Goal: Information Seeking & Learning: Find specific fact

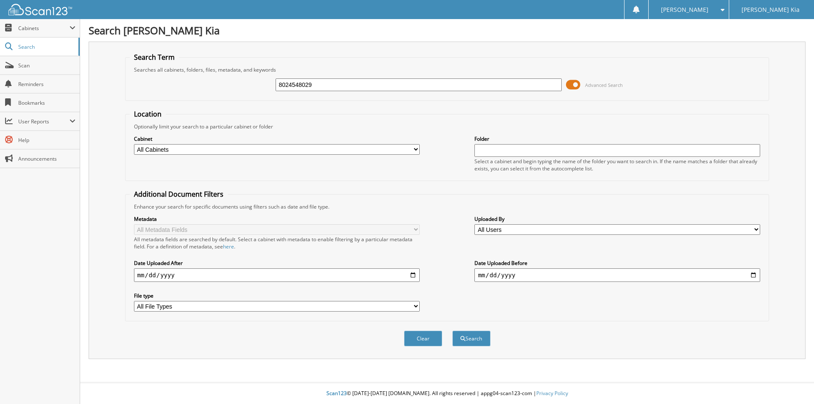
type input "8024548029"
click at [452, 331] on button "Search" at bounding box center [471, 339] width 38 height 16
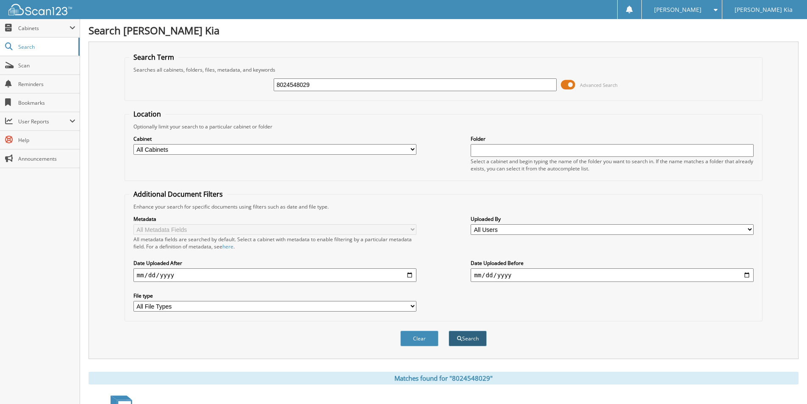
click at [466, 338] on button "Search" at bounding box center [468, 339] width 38 height 16
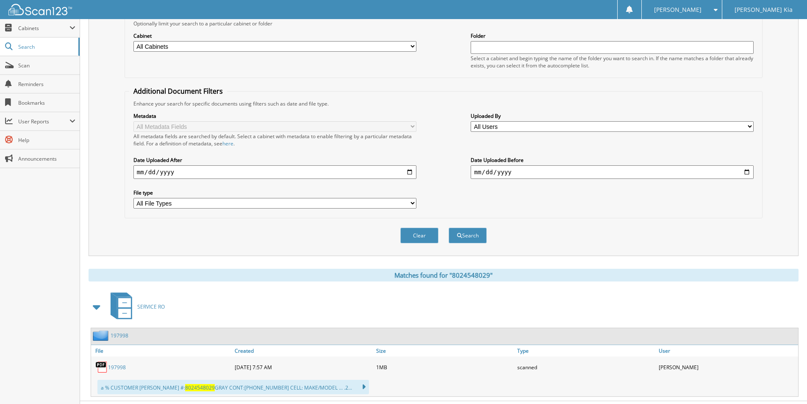
scroll to position [122, 0]
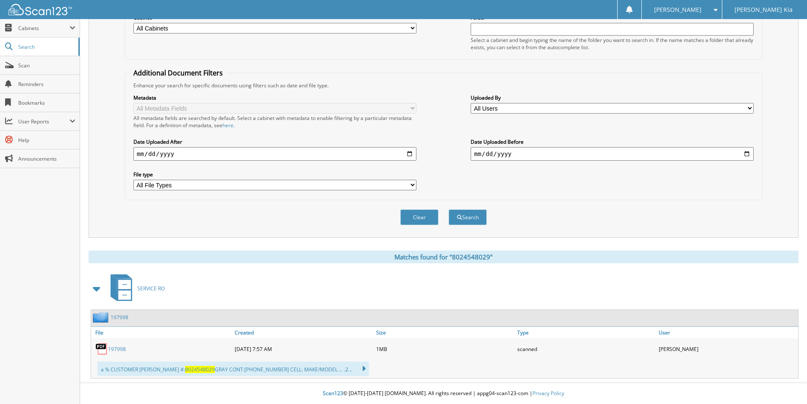
click at [120, 348] on link "197998" at bounding box center [117, 348] width 18 height 7
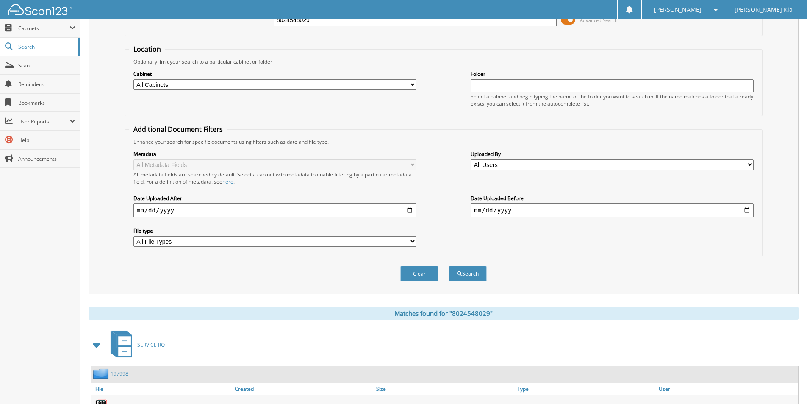
scroll to position [0, 0]
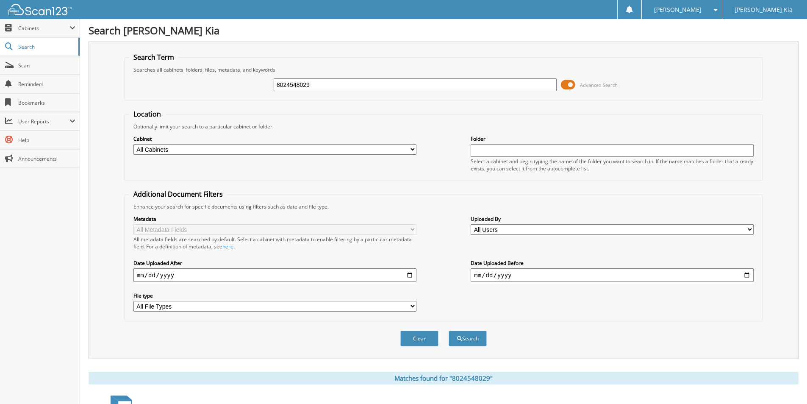
drag, startPoint x: 315, startPoint y: 84, endPoint x: 223, endPoint y: 84, distance: 92.0
click at [223, 84] on div "8024548029 Advanced Search" at bounding box center [443, 84] width 629 height 23
type input "8"
type input "7814693181"
click at [449, 331] on button "Search" at bounding box center [468, 339] width 38 height 16
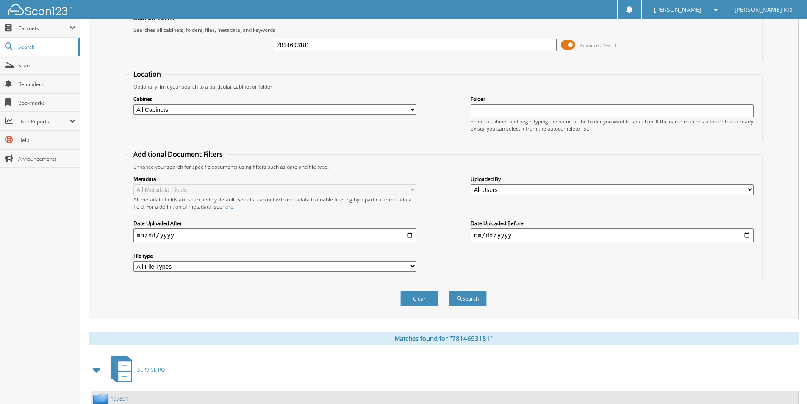
scroll to position [122, 0]
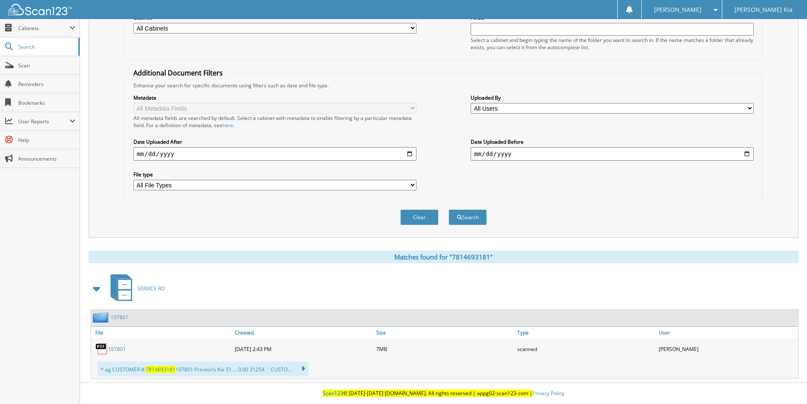
click at [159, 371] on span "7814693181" at bounding box center [161, 369] width 30 height 7
click at [114, 348] on link "197801" at bounding box center [117, 348] width 18 height 7
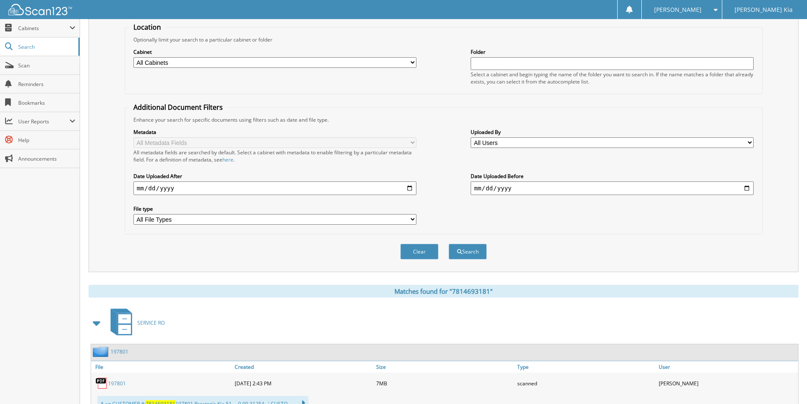
scroll to position [0, 0]
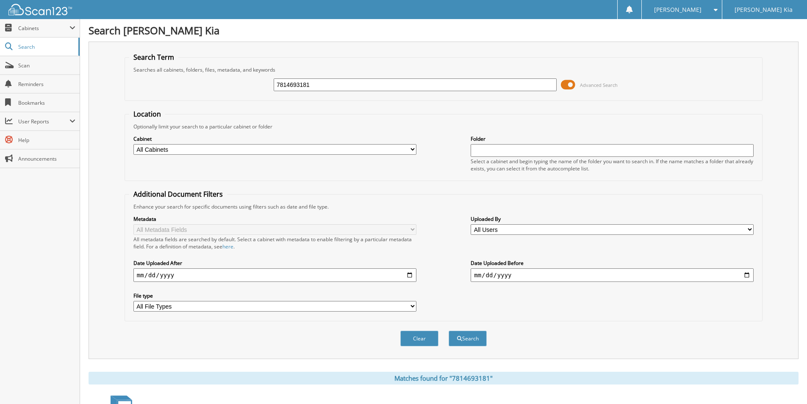
drag, startPoint x: 311, startPoint y: 86, endPoint x: 242, endPoint y: 86, distance: 69.1
click at [242, 86] on div "7814693181 Advanced Search" at bounding box center [443, 84] width 629 height 23
type input "8022720979"
click at [449, 331] on button "Search" at bounding box center [468, 339] width 38 height 16
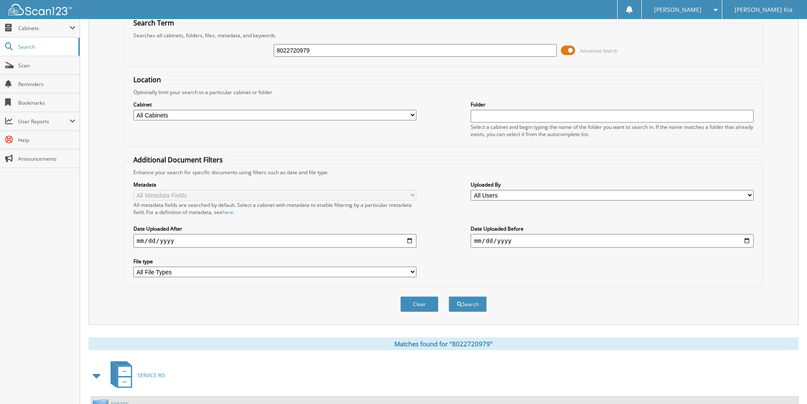
scroll to position [122, 0]
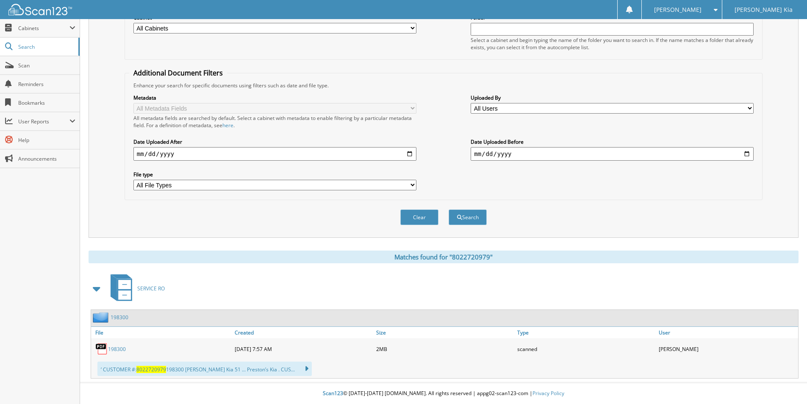
click at [153, 371] on span "8022720979" at bounding box center [151, 369] width 30 height 7
click at [117, 348] on link "198300" at bounding box center [117, 348] width 18 height 7
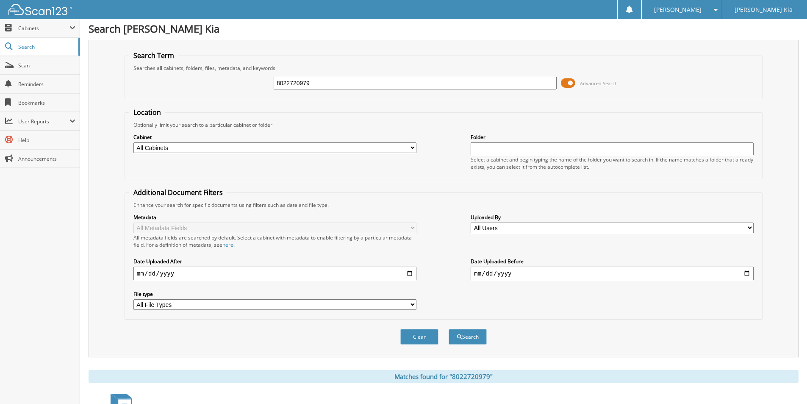
scroll to position [0, 0]
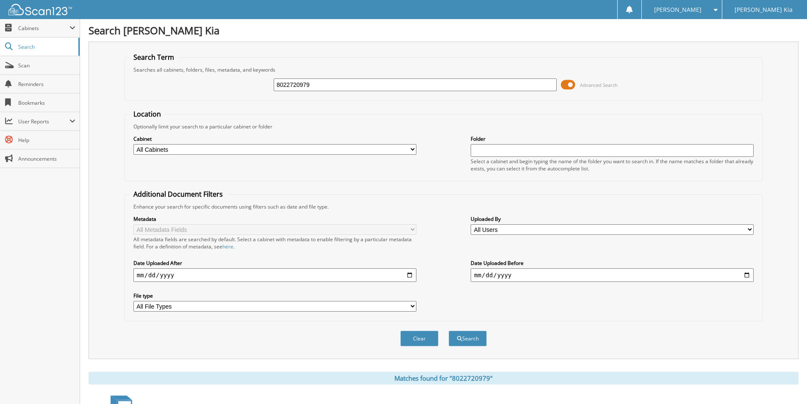
drag, startPoint x: 317, startPoint y: 86, endPoint x: 245, endPoint y: 86, distance: 72.1
click at [245, 86] on div "8022720979 Advanced Search" at bounding box center [443, 84] width 629 height 23
type input "65228"
click at [449, 331] on button "Search" at bounding box center [468, 339] width 38 height 16
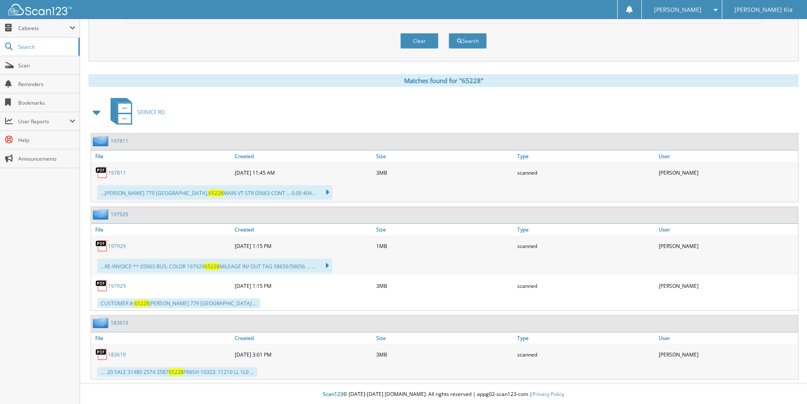
scroll to position [299, 0]
click at [116, 285] on link "197929" at bounding box center [117, 284] width 18 height 7
click at [117, 286] on link "197929" at bounding box center [117, 284] width 18 height 7
click at [116, 244] on link "197929" at bounding box center [117, 245] width 18 height 7
click at [120, 246] on link "197929" at bounding box center [117, 245] width 18 height 7
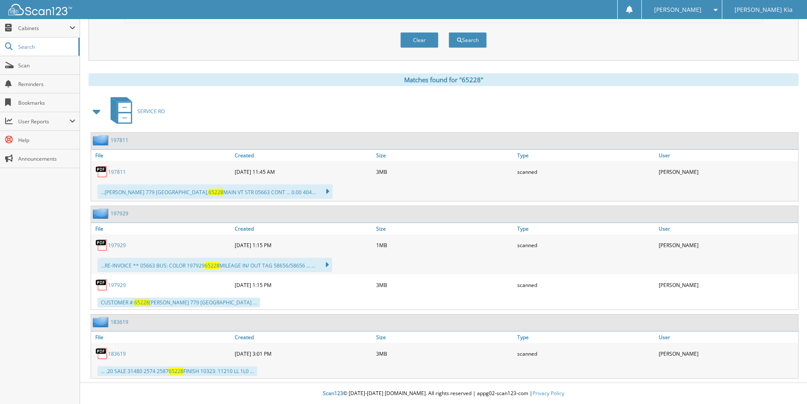
click at [115, 246] on link "197929" at bounding box center [117, 245] width 18 height 7
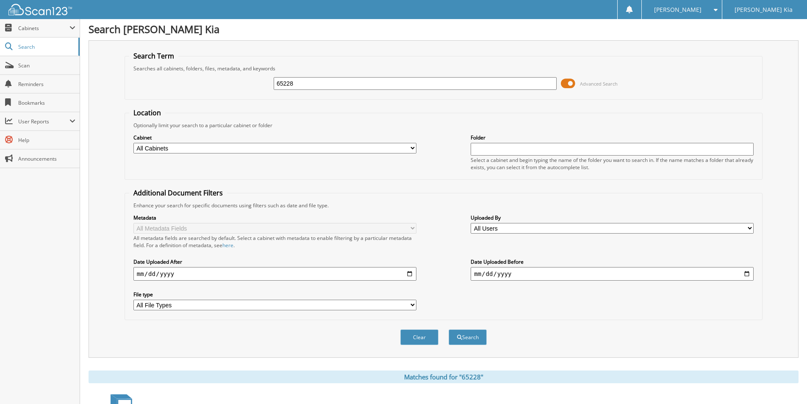
scroll to position [0, 0]
drag, startPoint x: 296, startPoint y: 84, endPoint x: 244, endPoint y: 85, distance: 52.2
click at [244, 85] on div "65228 Advanced Search" at bounding box center [443, 84] width 629 height 23
type input "8022447121"
click at [449, 331] on button "Search" at bounding box center [468, 339] width 38 height 16
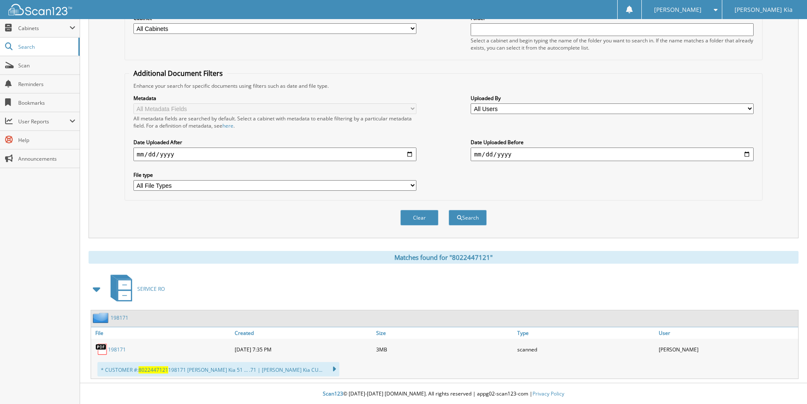
scroll to position [122, 0]
click at [114, 350] on link "198171" at bounding box center [117, 348] width 18 height 7
click at [120, 348] on link "198171" at bounding box center [117, 348] width 18 height 7
click at [31, 292] on div "Close Cabinets My Company Email Addresses Search Scan" at bounding box center [40, 211] width 80 height 385
